Goal: Find specific page/section: Find specific page/section

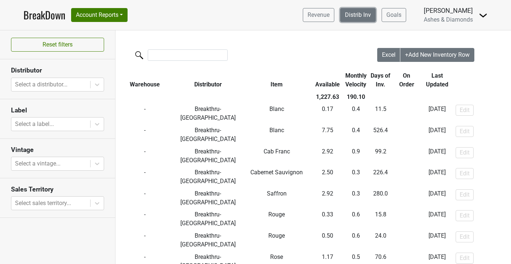
click at [359, 21] on link "Distrib Inv" at bounding box center [358, 15] width 36 height 14
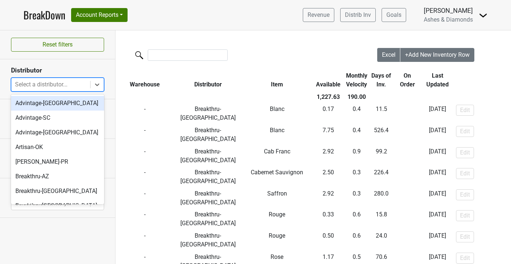
click at [48, 82] on div at bounding box center [50, 84] width 71 height 10
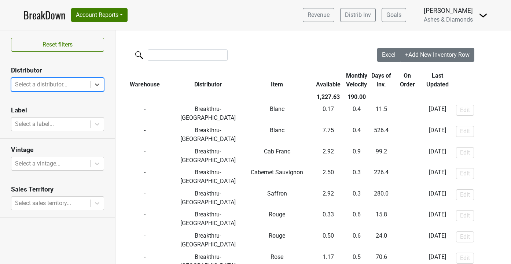
click at [48, 82] on div at bounding box center [50, 84] width 71 height 10
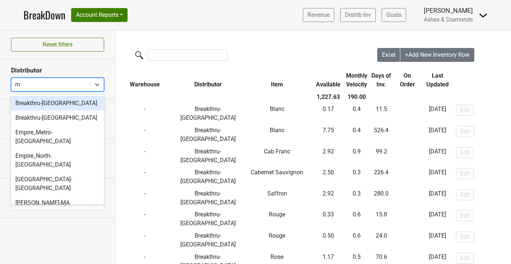
type input "mo"
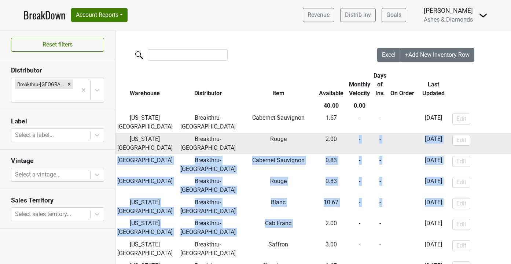
drag, startPoint x: 295, startPoint y: 207, endPoint x: 293, endPoint y: 150, distance: 57.2
click at [293, 150] on tbody "Kansas City Breakthru-MO Cabernet Sauvignon 1.67 - - 2025-08-11 Edit Kansas Cit…" at bounding box center [313, 249] width 397 height 274
